Goal: Information Seeking & Learning: Learn about a topic

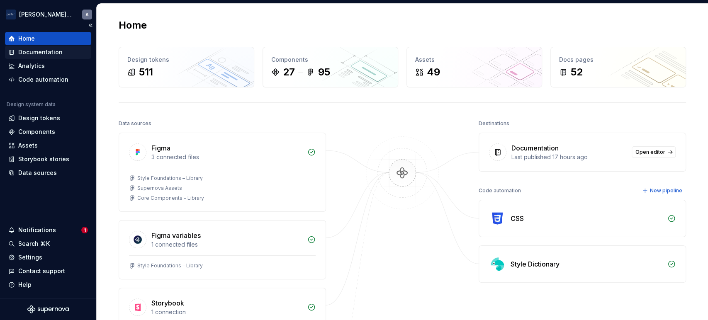
click at [53, 52] on div "Documentation" at bounding box center [40, 52] width 44 height 8
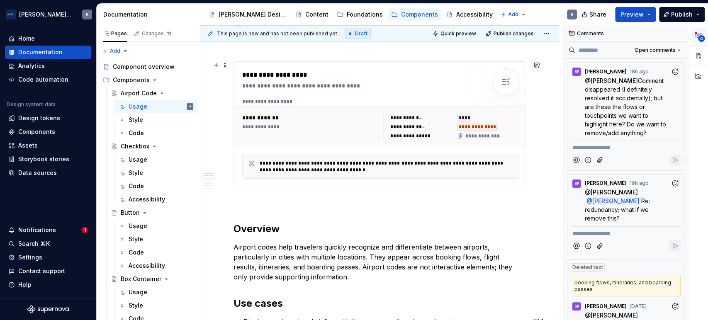
scroll to position [461, 0]
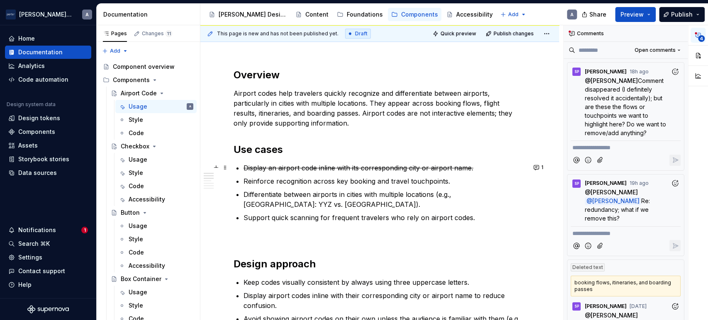
click at [263, 168] on s "Display an airport code inline with its corresponding city or airport name." at bounding box center [359, 168] width 230 height 8
click at [284, 196] on p "Differentiate between airports in cities with multiple locations (e.g., Toronto…" at bounding box center [385, 200] width 283 height 20
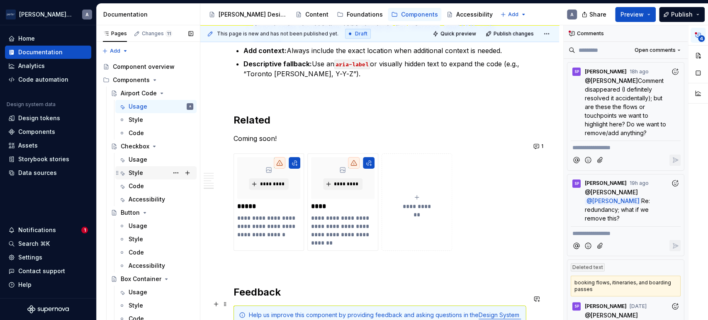
scroll to position [1153, 0]
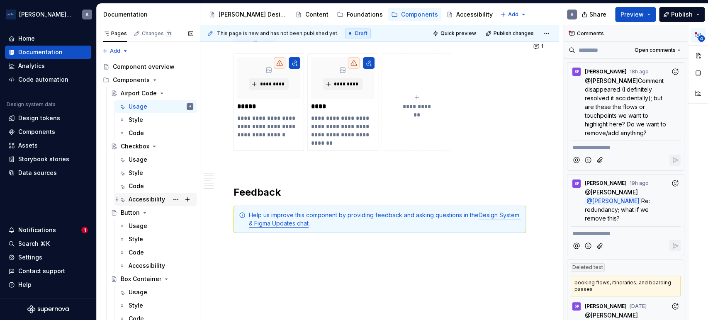
click at [142, 197] on div "Accessibility" at bounding box center [147, 199] width 37 height 8
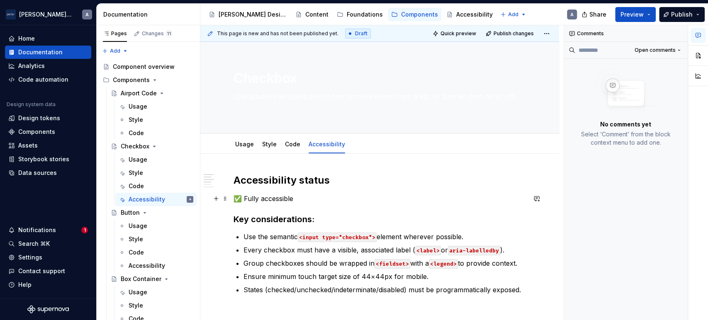
scroll to position [76, 0]
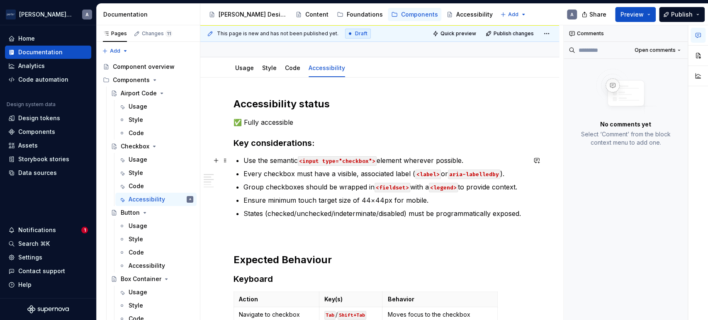
type textarea "*"
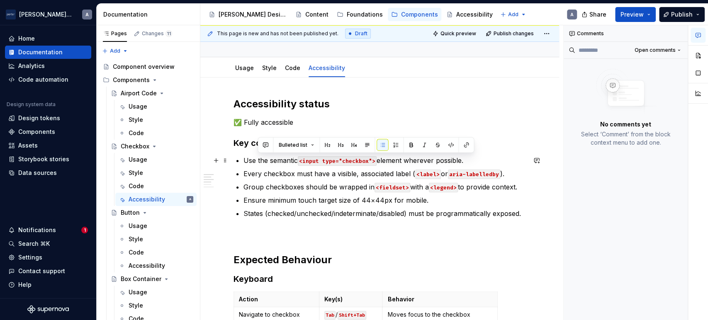
drag, startPoint x: 483, startPoint y: 160, endPoint x: 257, endPoint y: 165, distance: 226.2
click at [257, 165] on p "Use the semantic <input type="checkbox"> element wherever possible." at bounding box center [385, 161] width 283 height 10
click at [311, 193] on ul "Use the semantic <input type="checkbox"> element wherever possible. Every check…" at bounding box center [385, 187] width 283 height 63
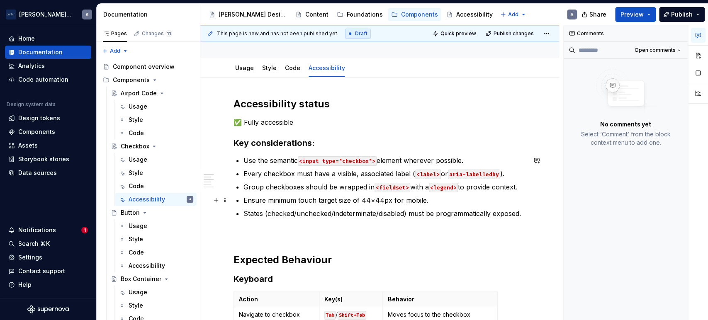
click at [510, 195] on p "Ensure minimum touch target size of 44×44px for mobile." at bounding box center [385, 200] width 283 height 10
click at [515, 185] on p "Group checkboxes should be wrapped in <fieldset> with a <legend> to provide con…" at bounding box center [385, 187] width 283 height 10
click at [262, 188] on p "Group checkboxes should be wrapped in <fieldset> with a <legend> to provide con…" at bounding box center [385, 187] width 283 height 10
click at [523, 174] on p "Every checkbox must have a visible, associated label ( <label> or aria-labelled…" at bounding box center [385, 174] width 283 height 10
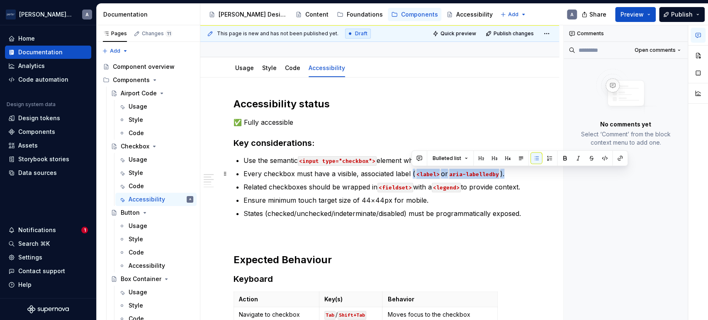
drag, startPoint x: 523, startPoint y: 174, endPoint x: 411, endPoint y: 173, distance: 112.5
click at [411, 173] on p "Every checkbox must have a visible, associated label ( <label> or aria-labelled…" at bounding box center [385, 174] width 283 height 10
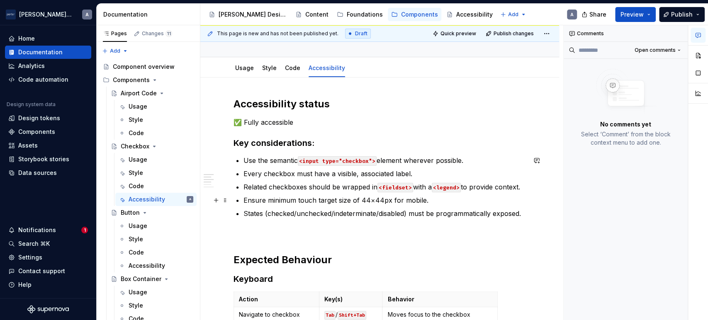
click at [429, 191] on p "Related checkboxes should be wrapped in <fieldset> with a <legend> to provide c…" at bounding box center [385, 187] width 283 height 10
click at [459, 200] on p "Ensure minimum touch target size of 44×44px for mobile." at bounding box center [385, 200] width 283 height 10
click at [453, 159] on p "Use the semantic <input type="checkbox"> element wherever possible." at bounding box center [385, 161] width 283 height 10
click at [465, 159] on p "Use the semantic <input type="checkbox"> element wherever possible." at bounding box center [385, 161] width 283 height 10
click at [479, 158] on p "Use the semantic <input type="checkbox"> element wherever possible." at bounding box center [385, 161] width 283 height 10
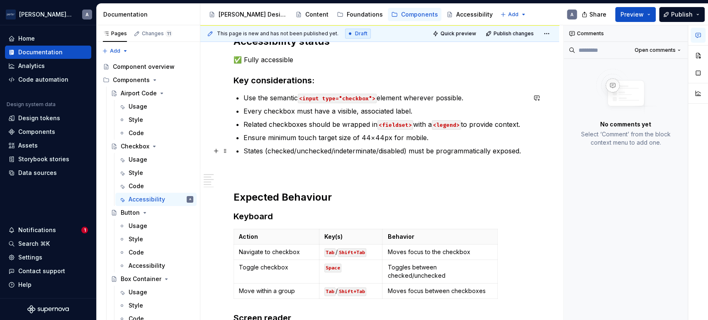
scroll to position [154, 0]
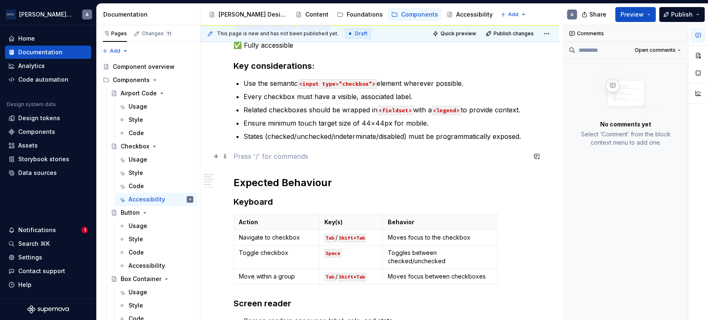
click at [429, 156] on p at bounding box center [380, 156] width 293 height 10
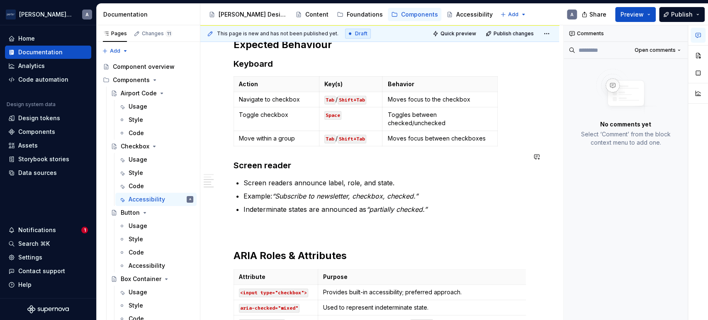
scroll to position [307, 0]
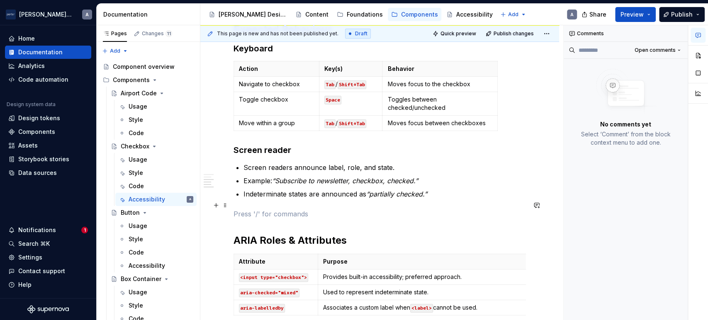
click at [454, 209] on p at bounding box center [380, 214] width 293 height 10
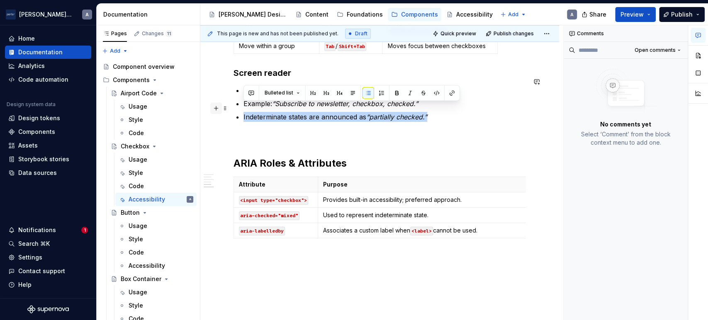
drag, startPoint x: 456, startPoint y: 109, endPoint x: 216, endPoint y: 110, distance: 240.3
click at [234, 110] on div "Accessibility status ✅ Fully accessible Key considerations: Use the semantic <i…" at bounding box center [380, 21] width 293 height 462
click at [398, 132] on p at bounding box center [380, 137] width 293 height 10
drag, startPoint x: 446, startPoint y: 106, endPoint x: 220, endPoint y: 105, distance: 225.4
click at [234, 105] on div "Accessibility status ✅ Fully accessible Key considerations: Use the semantic <i…" at bounding box center [380, 21] width 293 height 462
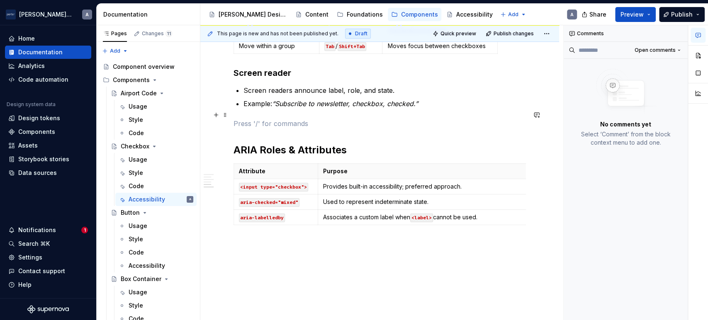
click at [287, 119] on p at bounding box center [380, 124] width 293 height 10
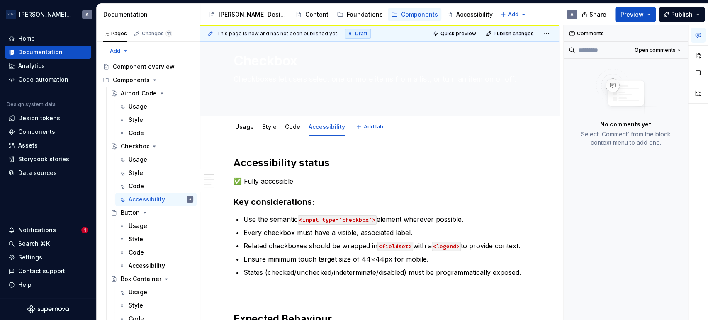
scroll to position [0, 0]
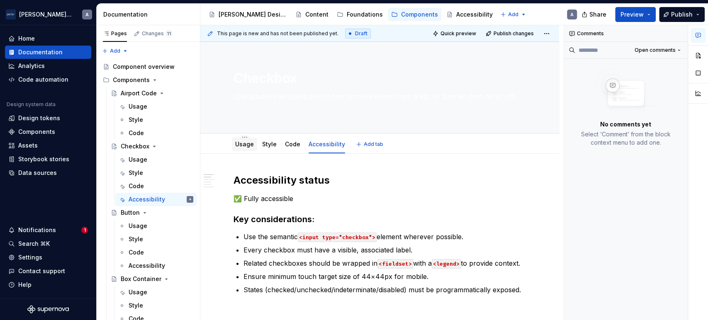
click at [242, 150] on div "Usage" at bounding box center [244, 144] width 25 height 13
click at [297, 149] on div "Code" at bounding box center [292, 144] width 15 height 10
click at [297, 148] on div "Code" at bounding box center [292, 144] width 15 height 8
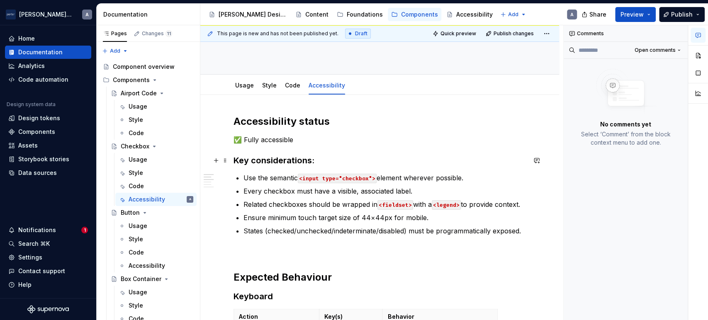
scroll to position [76, 0]
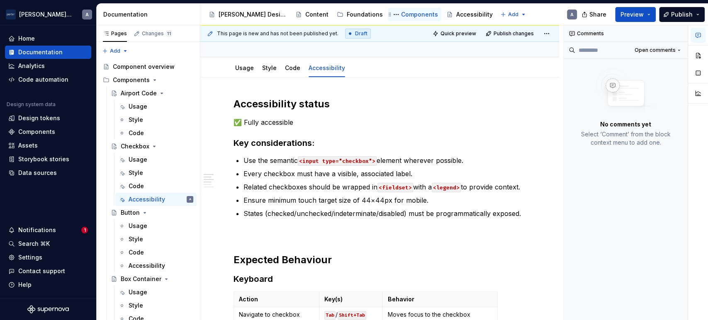
type textarea "*"
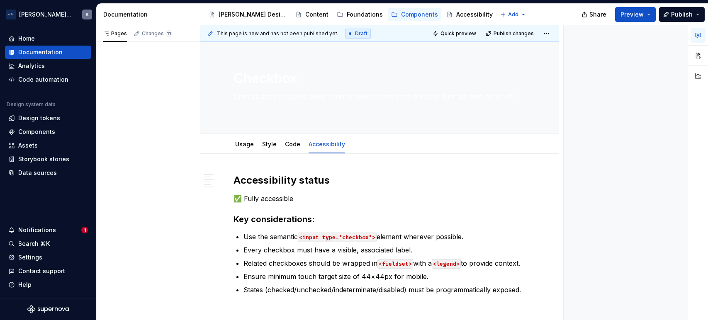
type textarea "*"
